Goal: Transaction & Acquisition: Purchase product/service

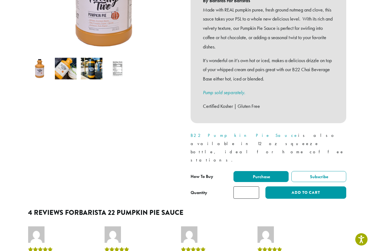
scroll to position [151, 0]
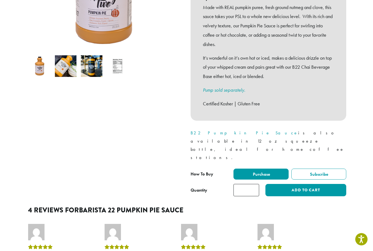
click at [324, 184] on button "Add to cart" at bounding box center [306, 190] width 81 height 12
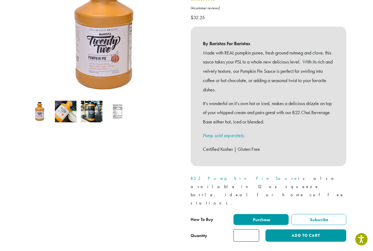
scroll to position [106, 0]
click at [310, 229] on button "Add to cart" at bounding box center [306, 235] width 81 height 12
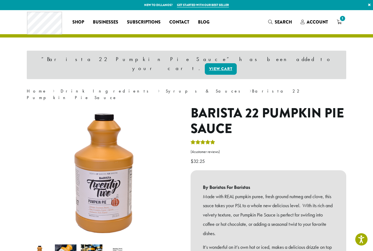
click at [237, 63] on link "View cart" at bounding box center [221, 68] width 32 height 11
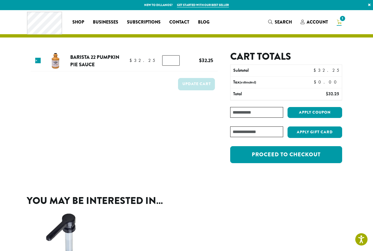
click at [256, 160] on link "Proceed to checkout" at bounding box center [286, 154] width 112 height 17
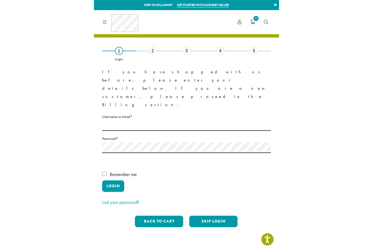
scroll to position [7, 0]
